Goal: Transaction & Acquisition: Purchase product/service

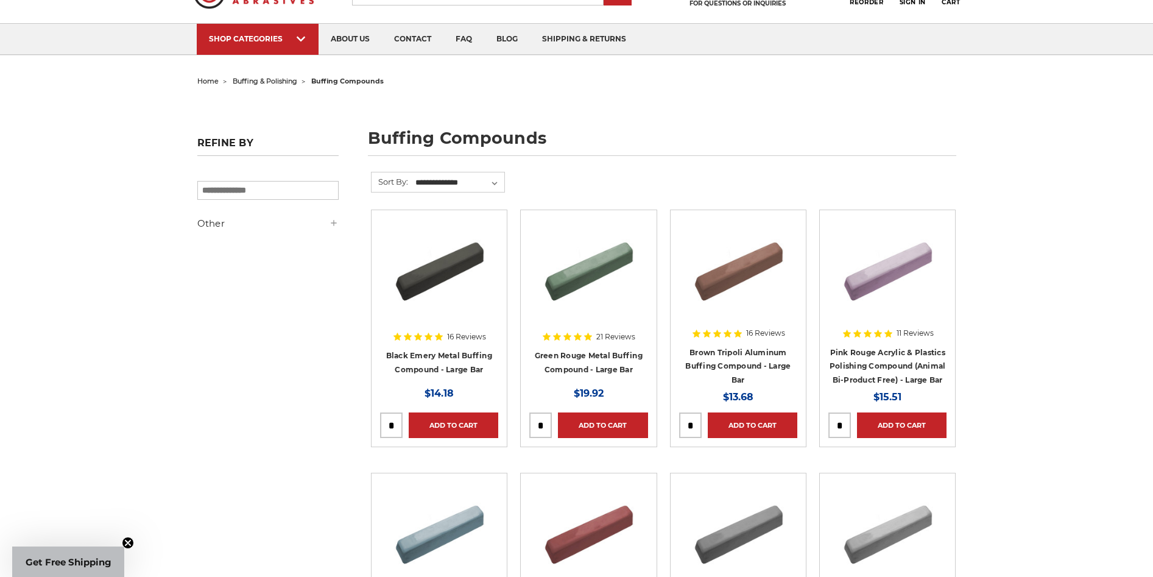
scroll to position [122, 0]
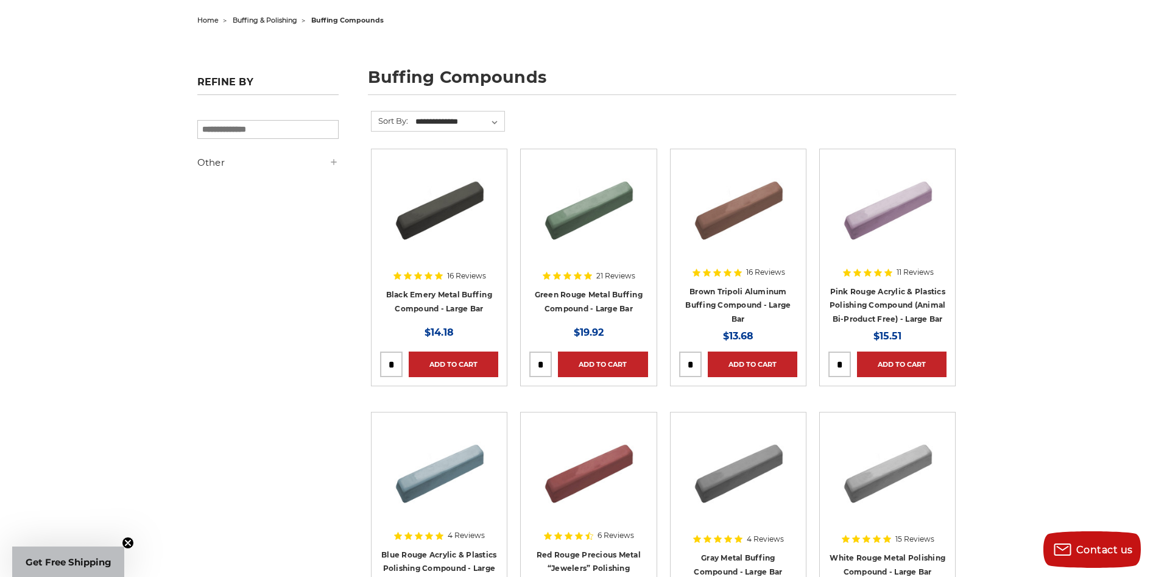
click at [444, 211] on img at bounding box center [438, 206] width 97 height 97
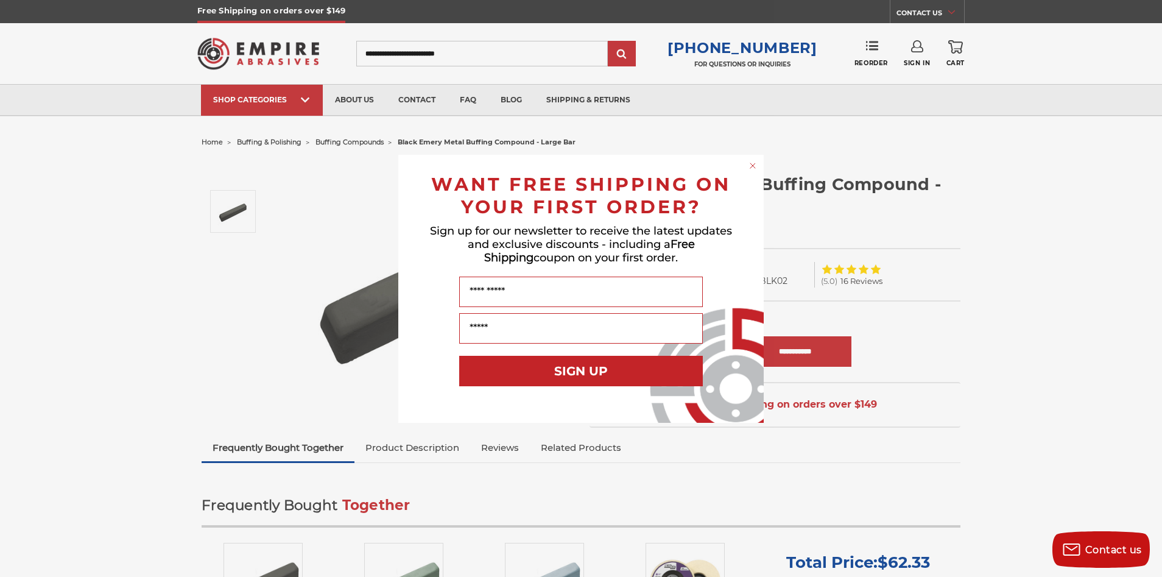
click at [751, 167] on icon "Close dialog" at bounding box center [752, 165] width 5 height 5
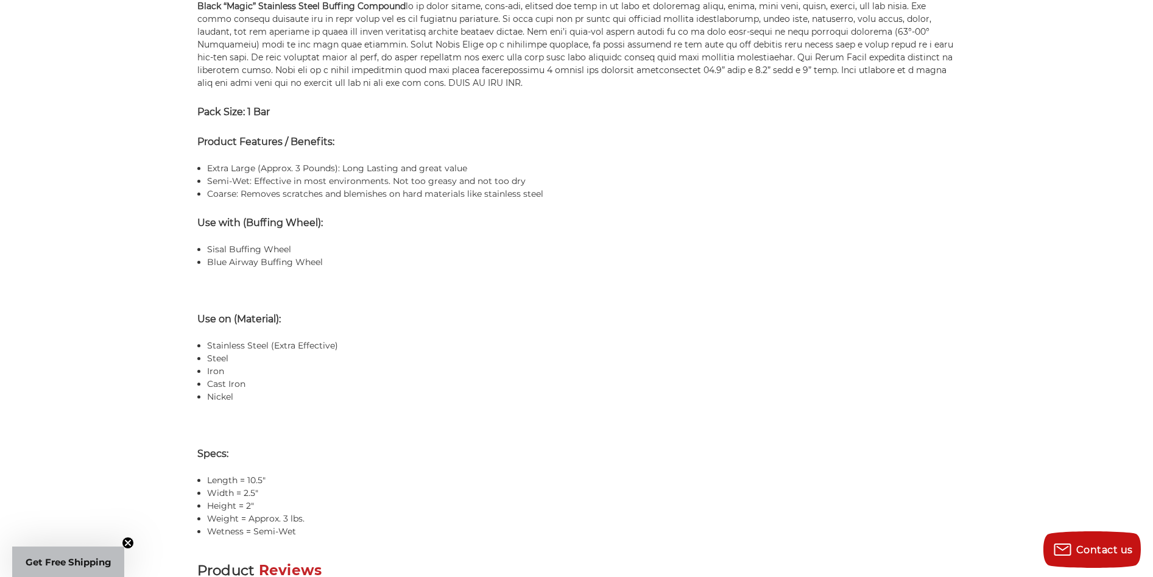
scroll to position [609, 0]
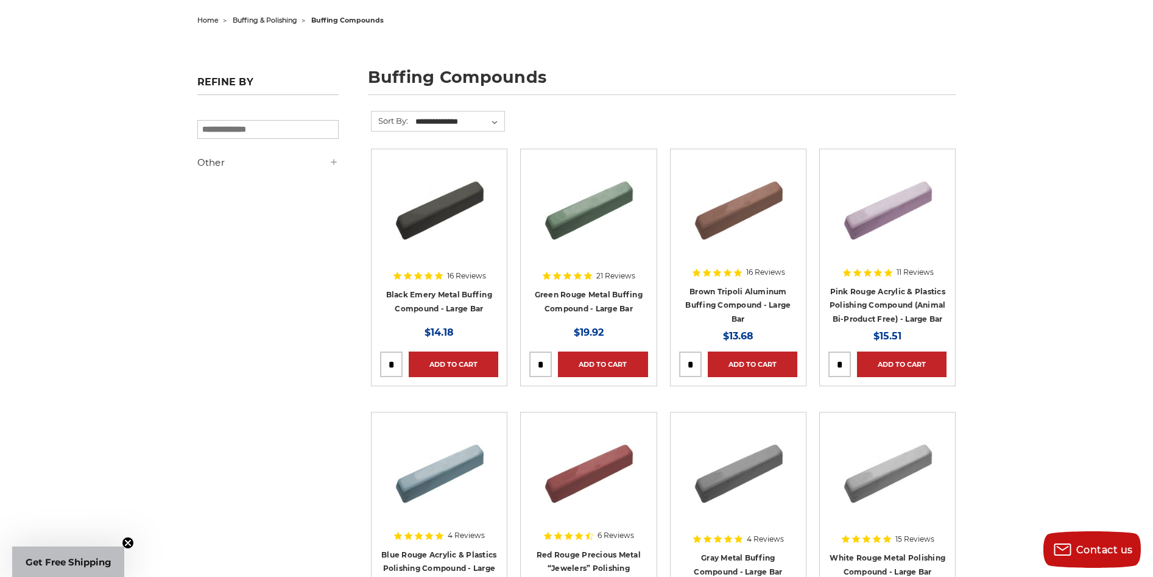
click at [583, 214] on img at bounding box center [587, 206] width 97 height 97
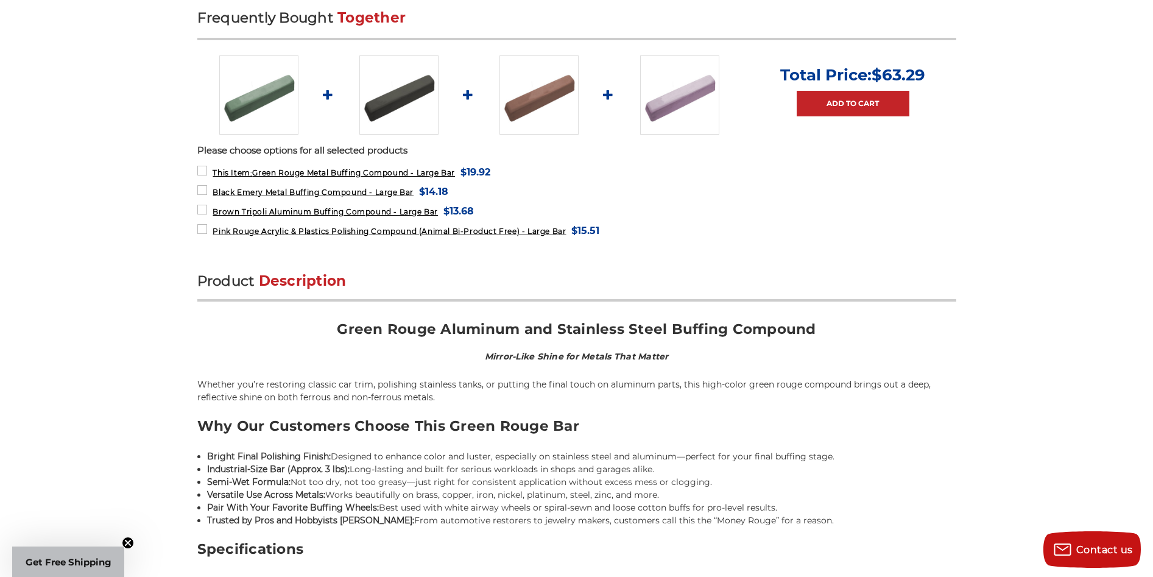
scroll to position [548, 0]
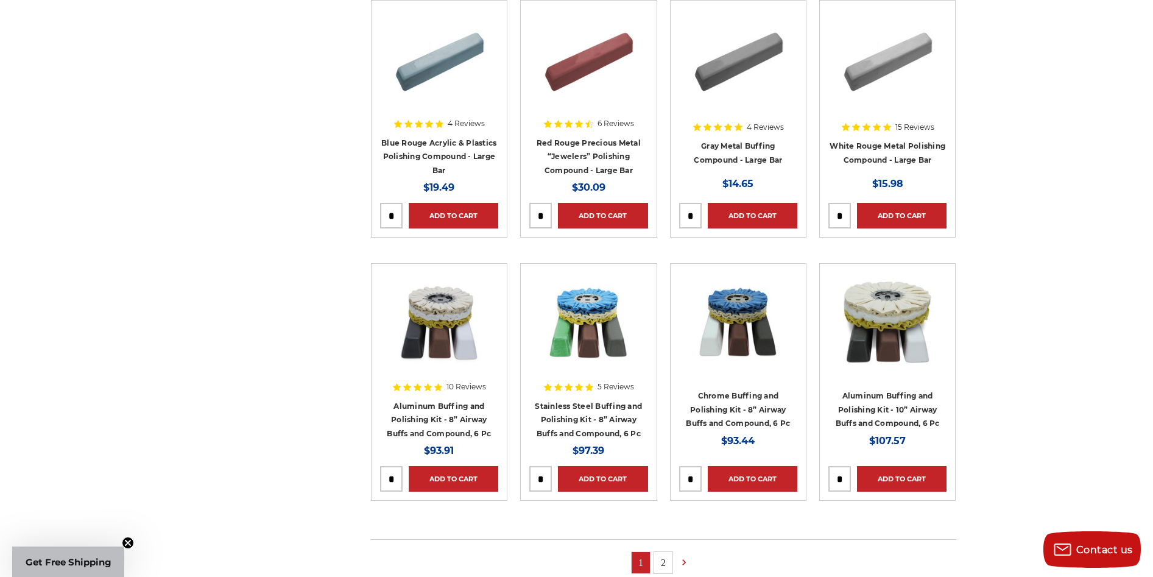
scroll to position [609, 0]
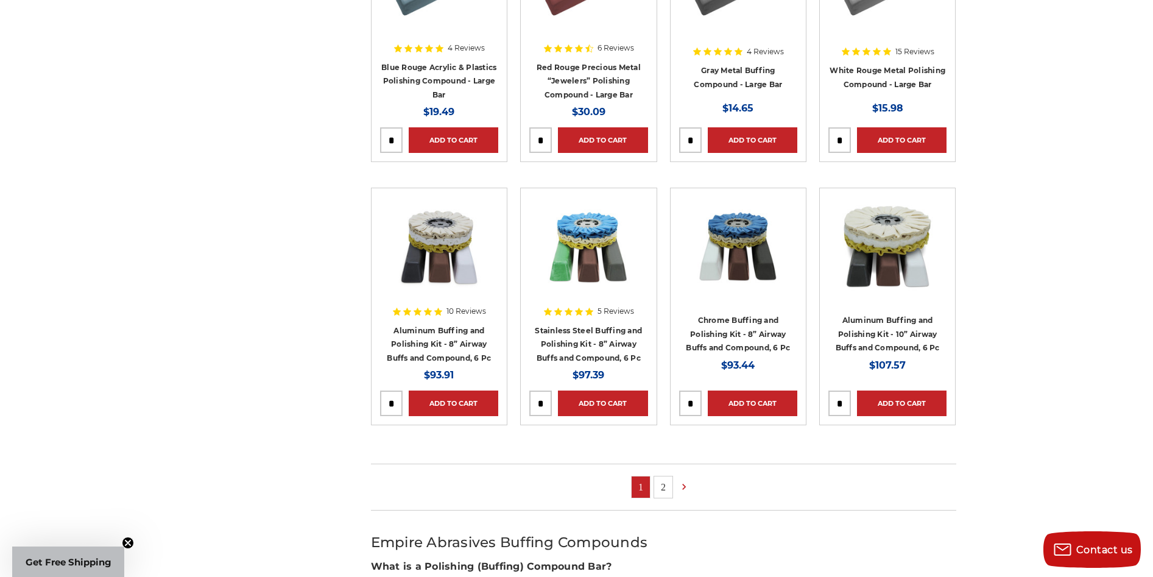
click at [890, 247] on img at bounding box center [886, 245] width 97 height 97
